Goal: Information Seeking & Learning: Learn about a topic

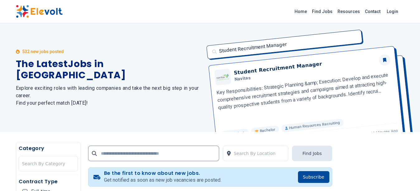
scroll to position [157, 0]
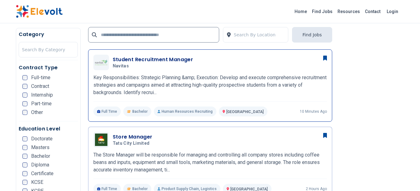
click at [220, 69] on div "Student Recruitment Manager Navitas [DATE] [DATE]" at bounding box center [220, 62] width 214 height 13
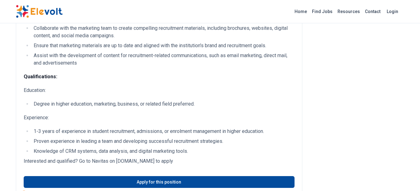
scroll to position [472, 0]
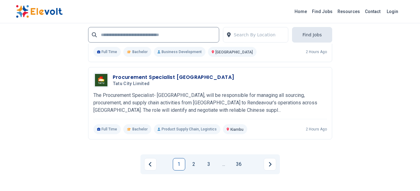
scroll to position [1390, 0]
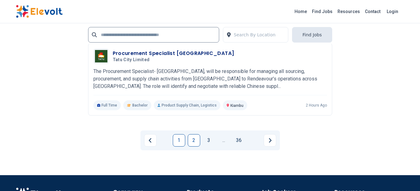
click at [192, 143] on link "2" at bounding box center [194, 140] width 12 height 12
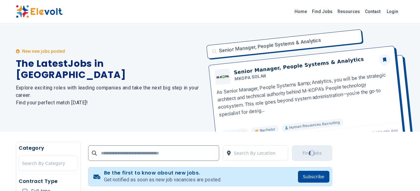
scroll to position [0, 0]
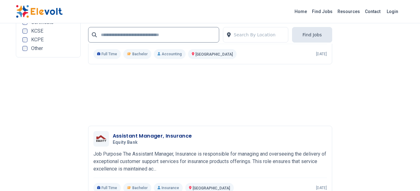
scroll to position [1390, 0]
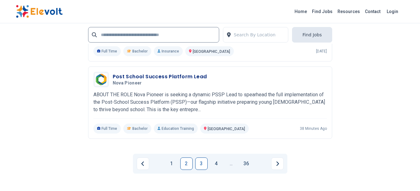
click at [201, 158] on link "3" at bounding box center [201, 164] width 12 height 12
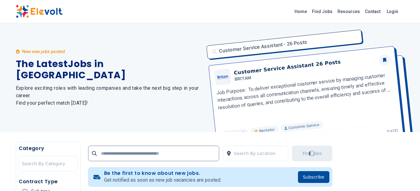
scroll to position [157, 0]
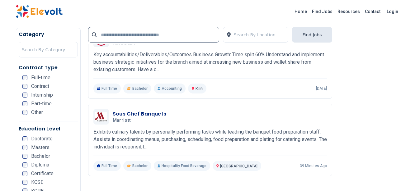
scroll to position [431, 0]
